Goal: Find specific page/section: Find specific page/section

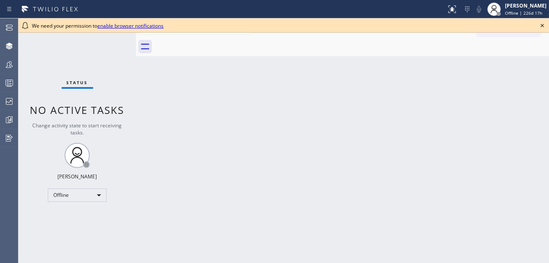
click at [543, 25] on icon at bounding box center [542, 25] width 3 height 3
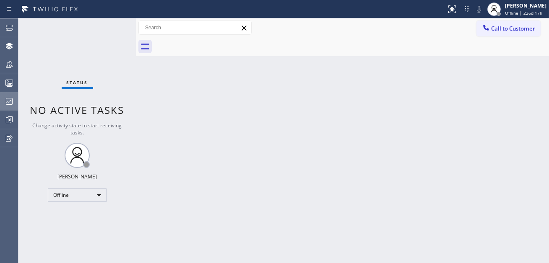
click at [13, 102] on icon at bounding box center [9, 101] width 10 height 10
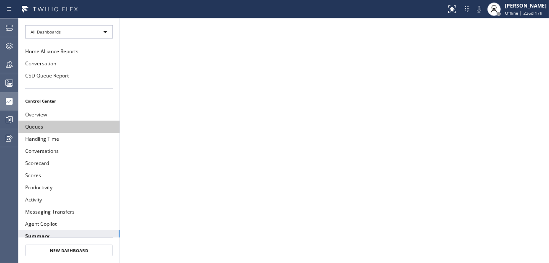
click at [41, 127] on button "Queues" at bounding box center [68, 127] width 101 height 12
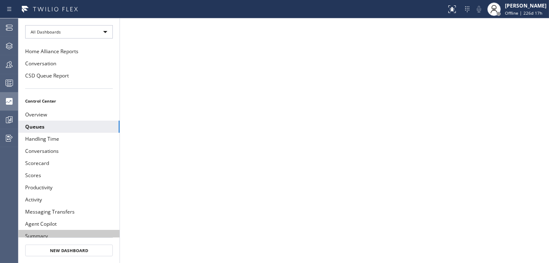
click at [41, 233] on button "Summary" at bounding box center [68, 236] width 101 height 12
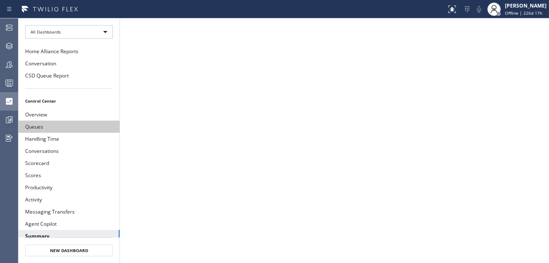
click at [63, 123] on button "Queues" at bounding box center [68, 127] width 101 height 12
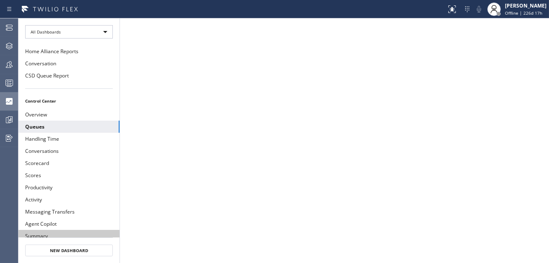
click at [42, 234] on button "Summary" at bounding box center [68, 236] width 101 height 12
